Goal: Navigation & Orientation: Find specific page/section

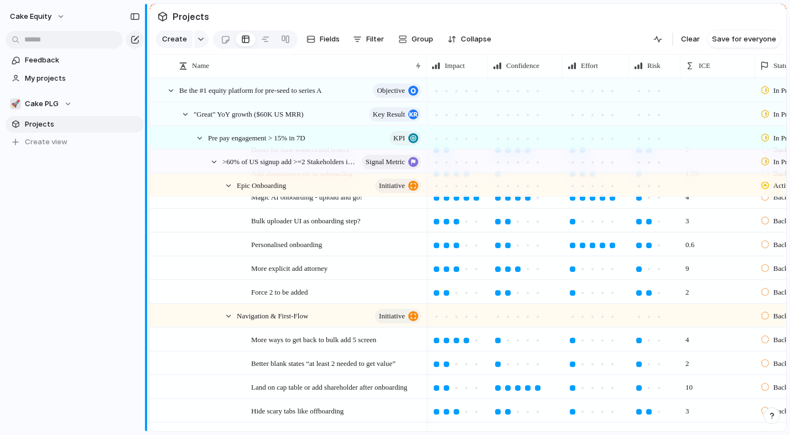
scroll to position [60, 0]
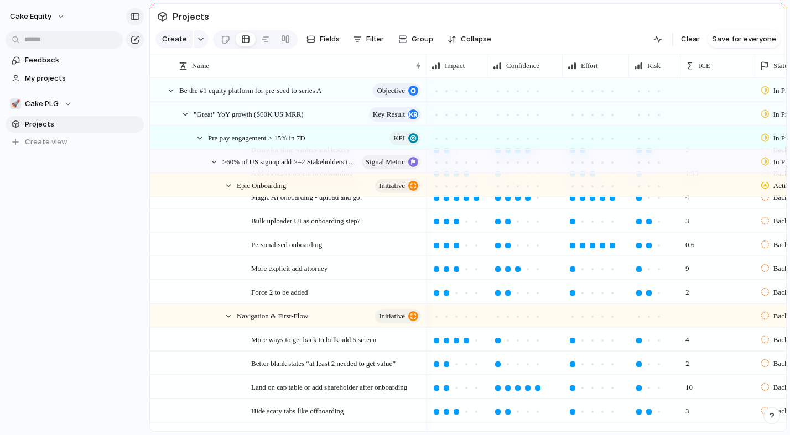
click at [132, 17] on div "button" at bounding box center [135, 17] width 10 height 8
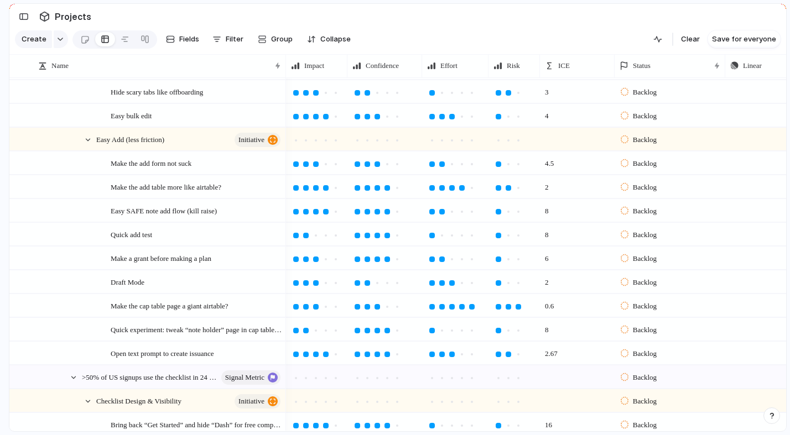
scroll to position [0, 0]
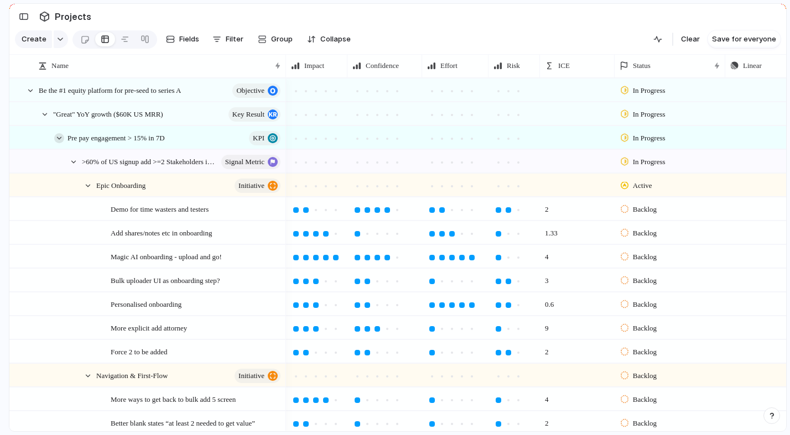
click at [59, 140] on div at bounding box center [59, 138] width 10 height 10
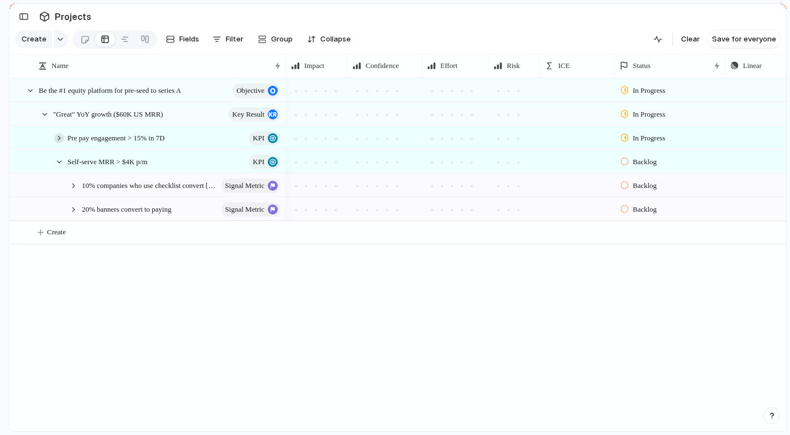
click at [59, 138] on div at bounding box center [59, 138] width 10 height 10
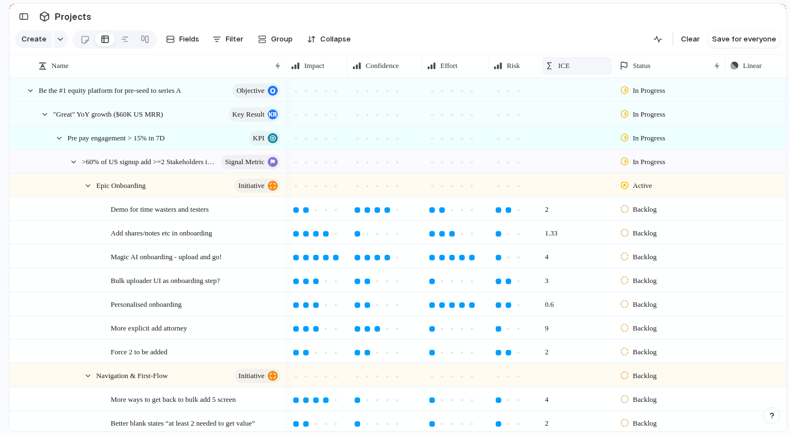
click at [555, 62] on div "ICE" at bounding box center [577, 65] width 64 height 11
click at [573, 91] on span "Modify" at bounding box center [576, 90] width 24 height 11
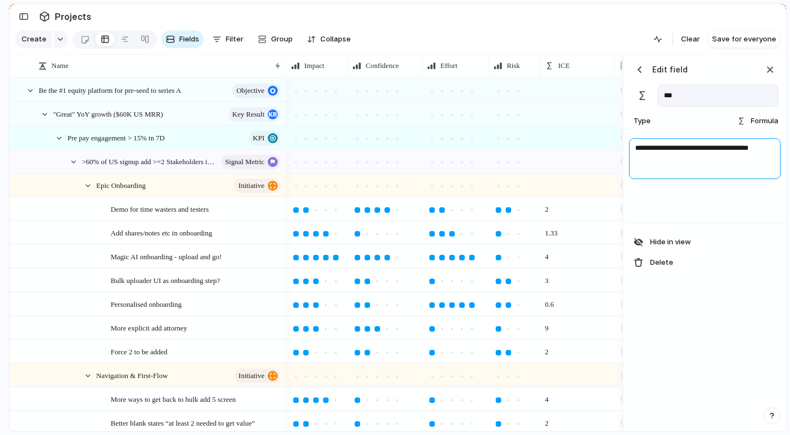
click at [653, 140] on textarea "**********" at bounding box center [705, 158] width 152 height 41
click at [657, 145] on textarea "**********" at bounding box center [705, 158] width 152 height 41
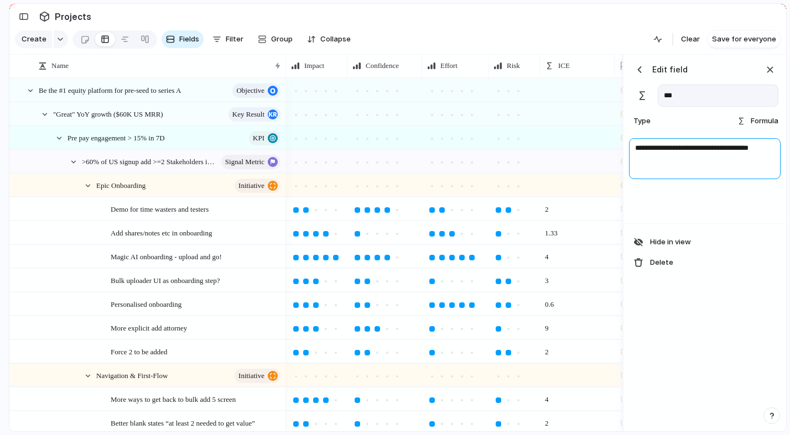
click at [687, 146] on textarea "**********" at bounding box center [705, 158] width 152 height 41
drag, startPoint x: 720, startPoint y: 148, endPoint x: 746, endPoint y: 166, distance: 32.1
click at [746, 166] on textarea "**********" at bounding box center [705, 158] width 152 height 41
click at [746, 162] on textarea "**********" at bounding box center [705, 158] width 152 height 41
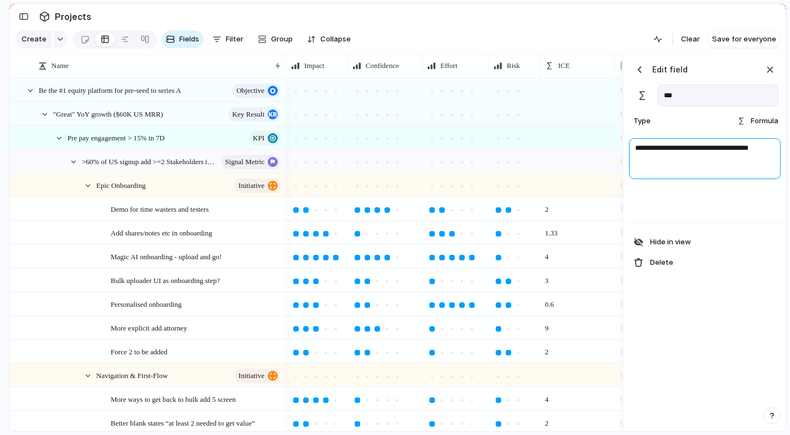
drag, startPoint x: 762, startPoint y: 160, endPoint x: 631, endPoint y: 94, distance: 146.4
click at [631, 94] on div "**********" at bounding box center [704, 139] width 160 height 169
click at [765, 74] on div "button" at bounding box center [770, 70] width 12 height 12
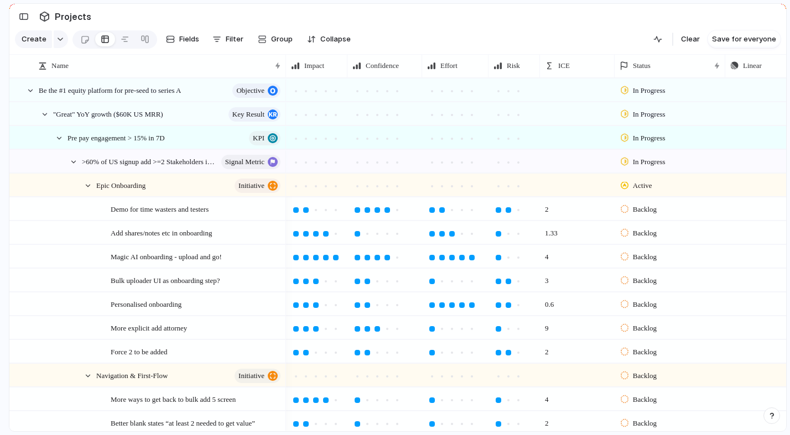
scroll to position [225, 0]
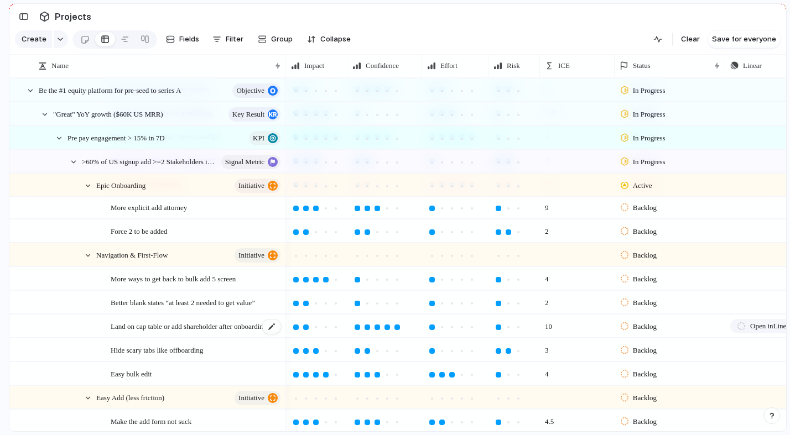
click at [156, 329] on span "Land on cap table or add shareholder after onboarding" at bounding box center [189, 326] width 156 height 13
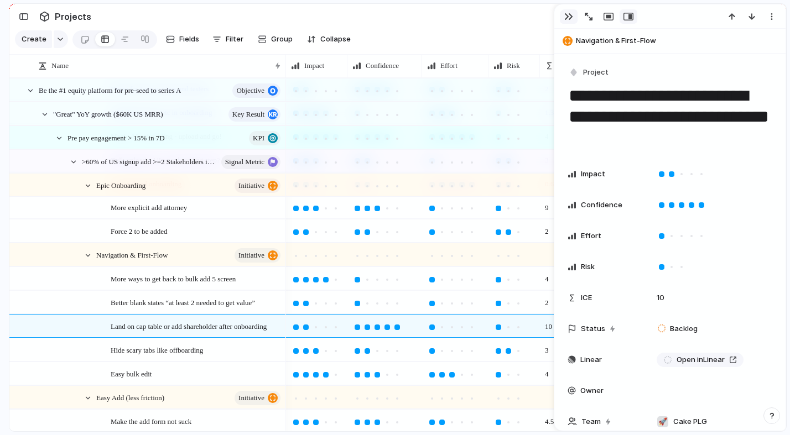
click at [569, 15] on div "button" at bounding box center [568, 16] width 9 height 9
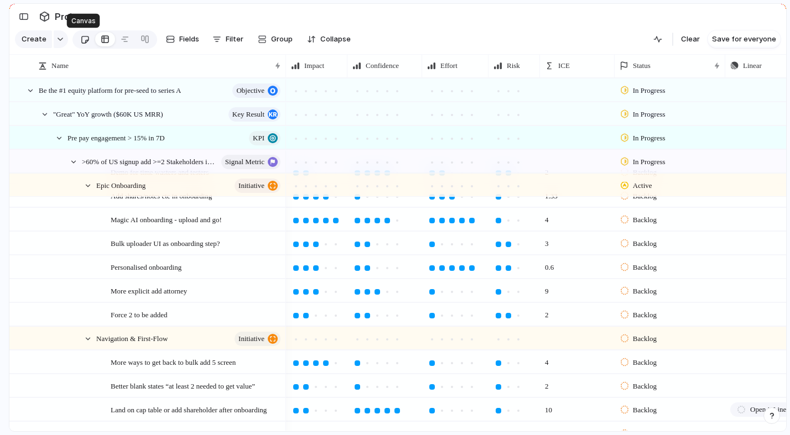
click at [76, 45] on link at bounding box center [85, 39] width 20 height 18
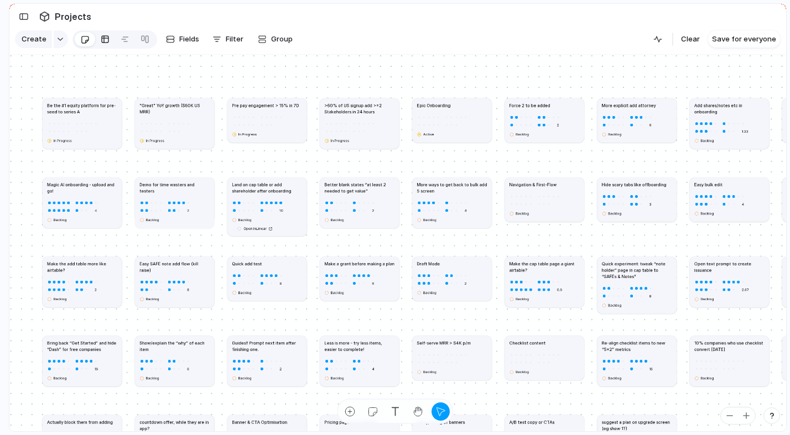
click at [110, 45] on link at bounding box center [105, 39] width 20 height 18
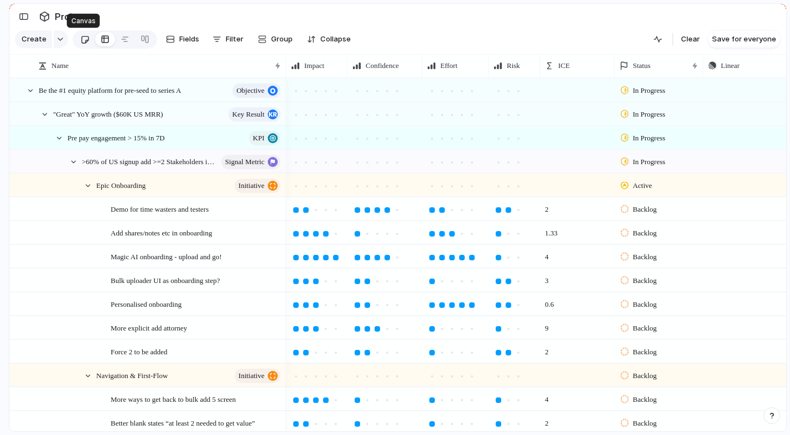
click at [90, 42] on link at bounding box center [85, 39] width 20 height 18
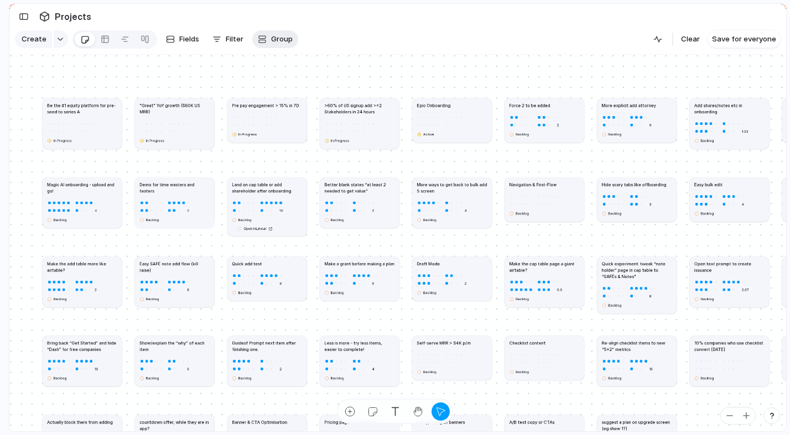
click at [280, 37] on span "Group" at bounding box center [282, 39] width 22 height 11
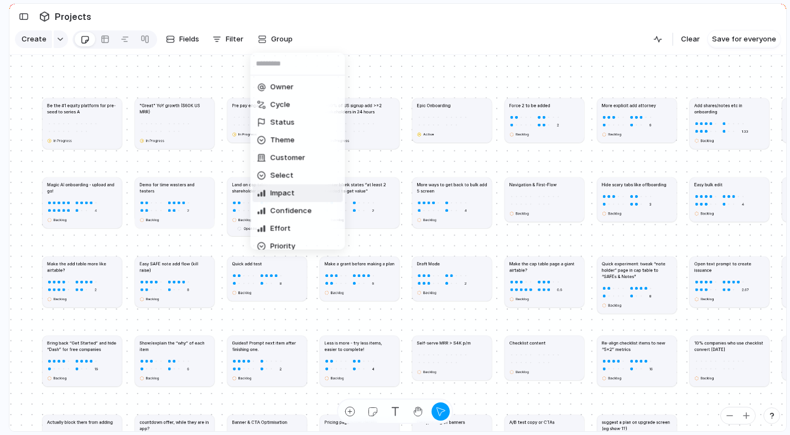
click at [281, 188] on span "Impact" at bounding box center [282, 193] width 24 height 11
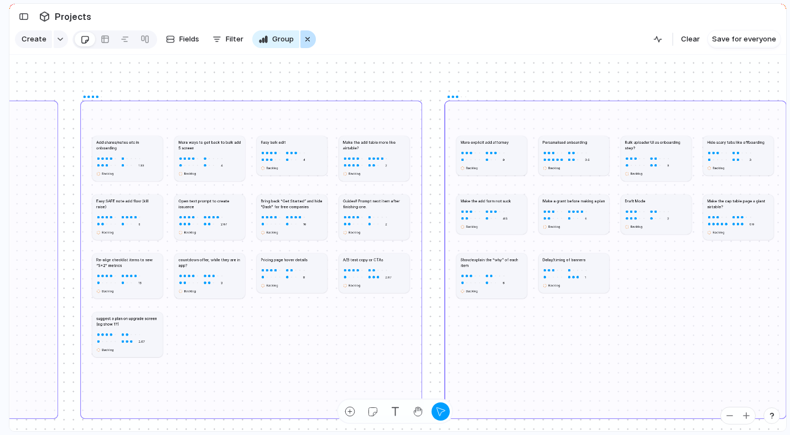
click at [305, 44] on div "button" at bounding box center [307, 39] width 9 height 13
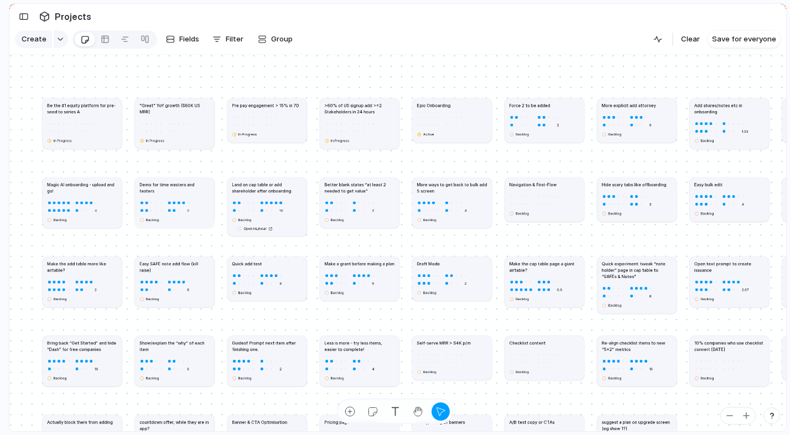
click at [115, 33] on div at bounding box center [125, 39] width 20 height 18
click at [102, 37] on div at bounding box center [105, 39] width 9 height 18
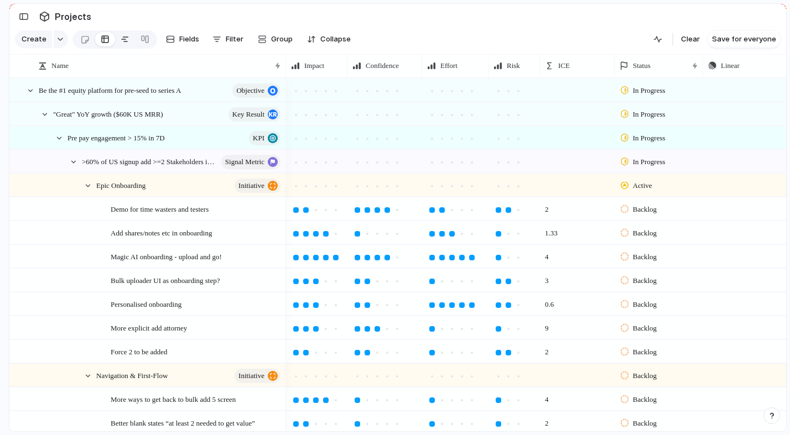
click at [131, 41] on link at bounding box center [125, 39] width 20 height 18
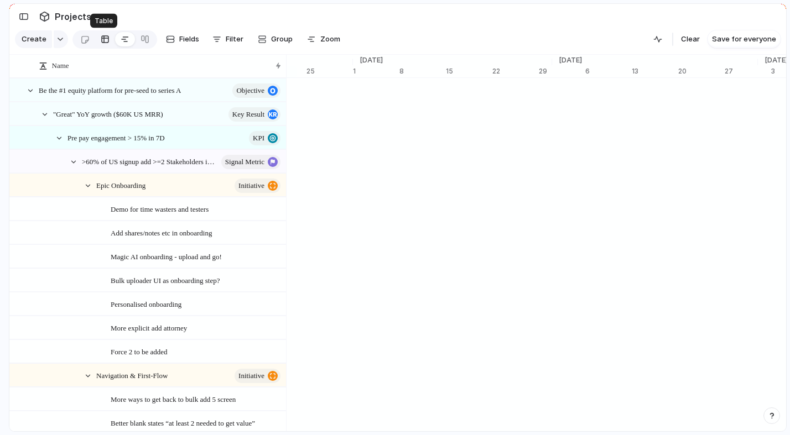
click at [104, 46] on div at bounding box center [105, 39] width 9 height 18
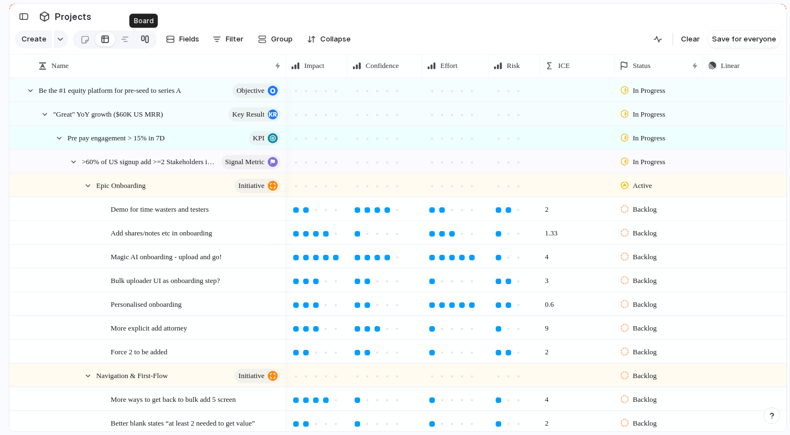
click at [142, 41] on div at bounding box center [144, 39] width 9 height 18
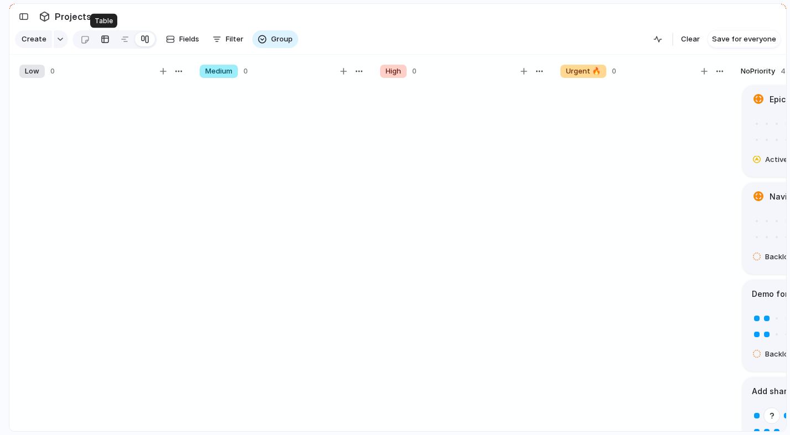
click at [101, 38] on div at bounding box center [105, 39] width 9 height 18
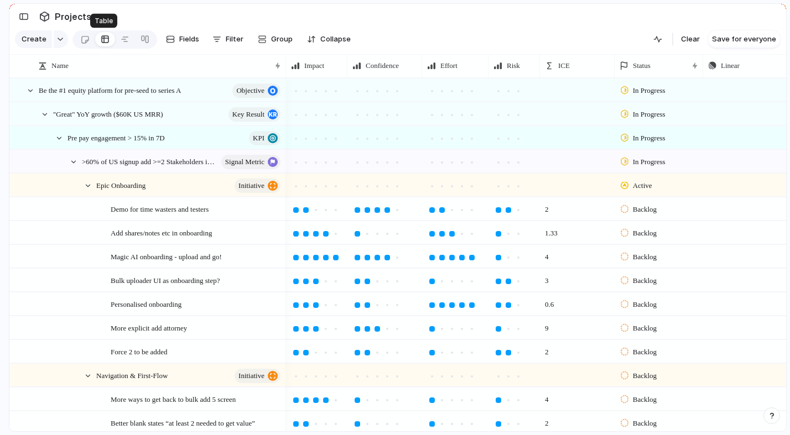
click at [97, 36] on link at bounding box center [105, 39] width 20 height 18
click at [82, 38] on div at bounding box center [84, 39] width 9 height 18
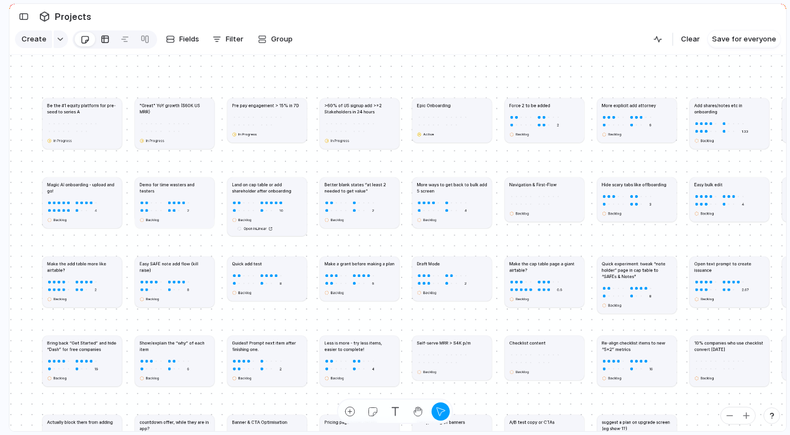
click at [100, 29] on div "Create Fields Filter Group Zoom" at bounding box center [156, 39] width 283 height 23
click at [101, 32] on div at bounding box center [105, 39] width 9 height 18
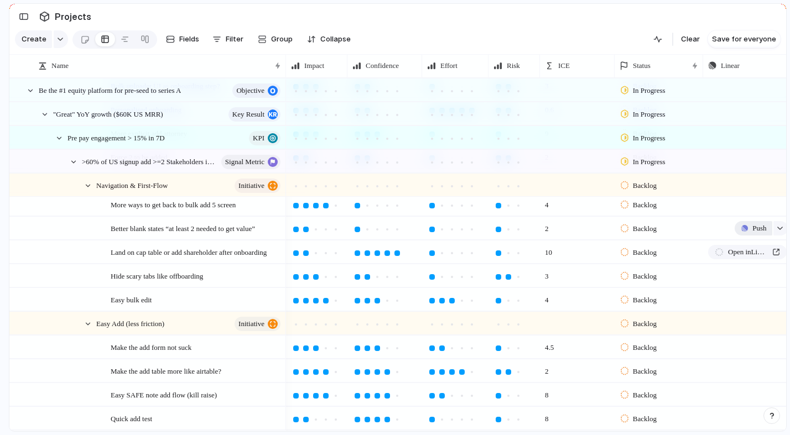
click at [741, 227] on div "button" at bounding box center [744, 228] width 7 height 7
click at [504, 24] on div "Project Issue" at bounding box center [395, 217] width 790 height 435
